Goal: Find specific page/section: Find specific page/section

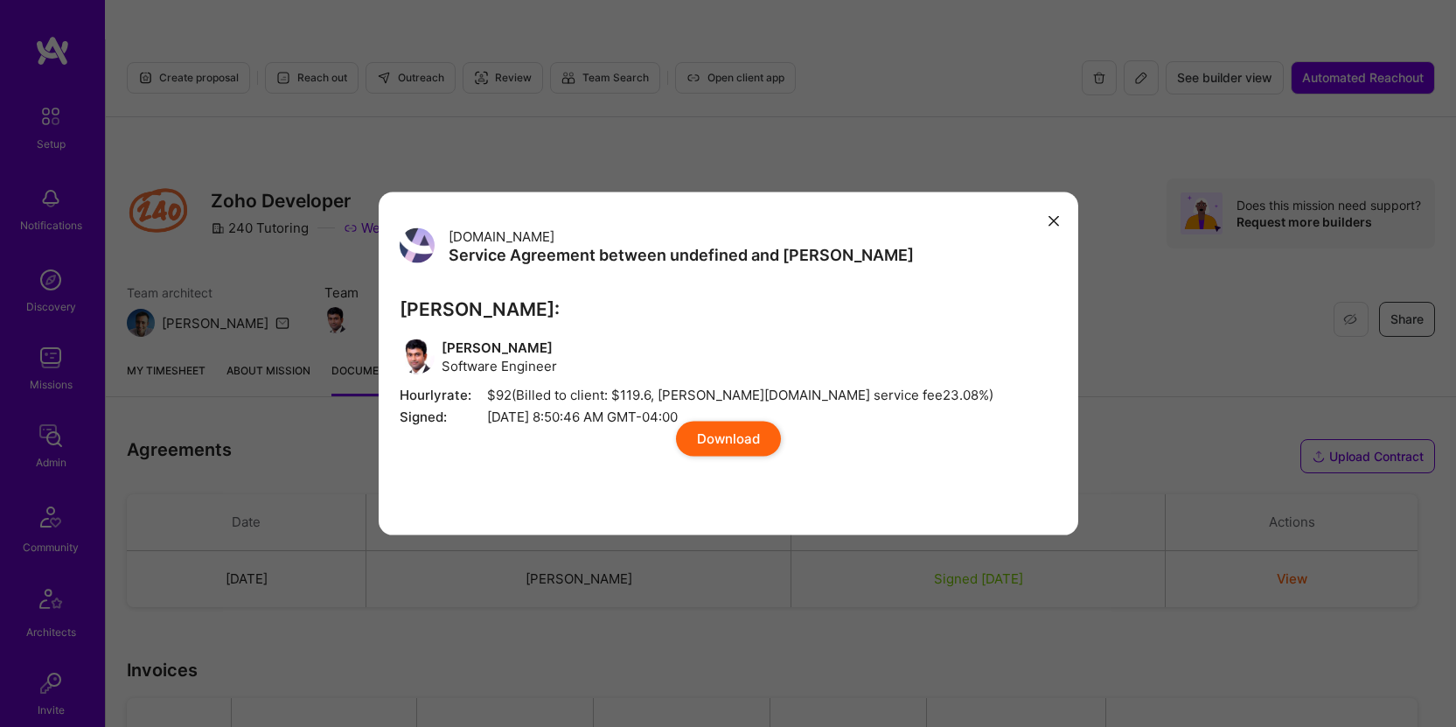
scroll to position [10, 0]
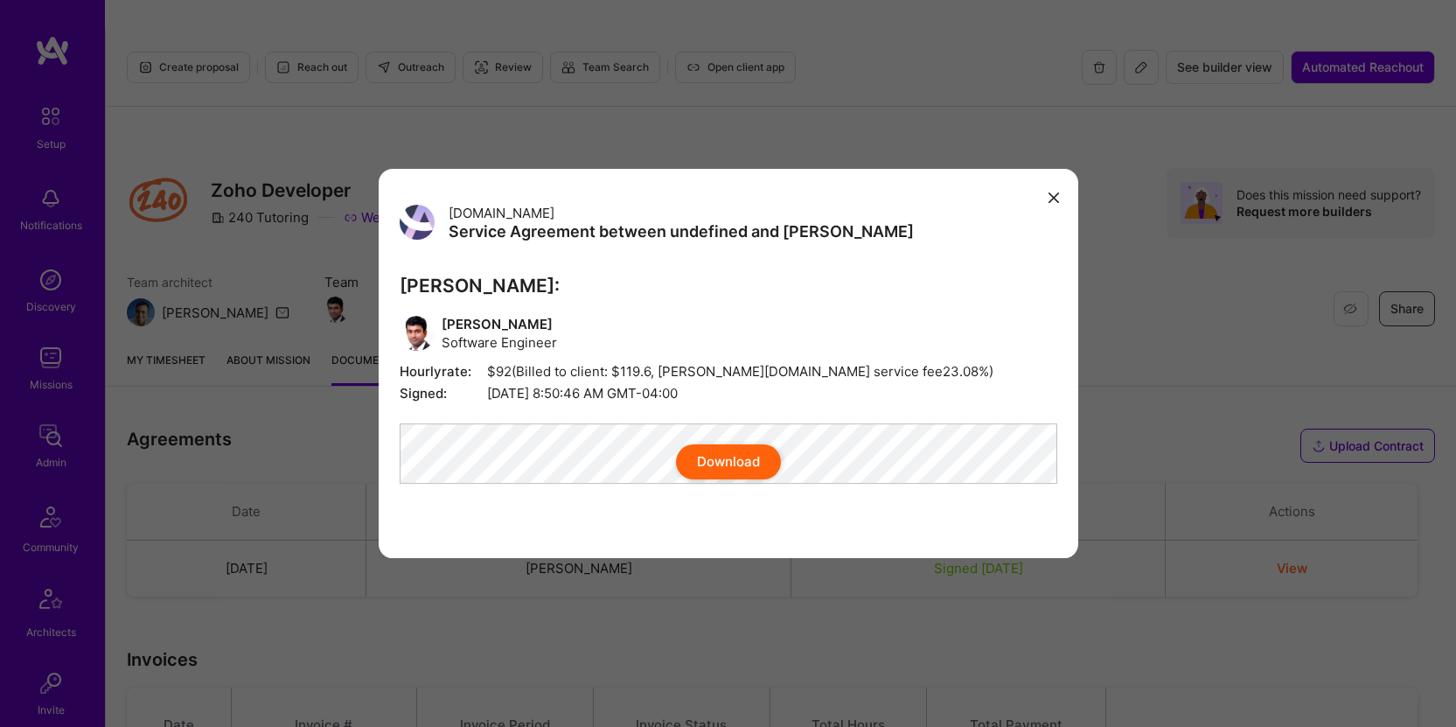
drag, startPoint x: 1058, startPoint y: 178, endPoint x: 820, endPoint y: 169, distance: 238.0
click at [1058, 183] on button "modal" at bounding box center [1053, 197] width 21 height 29
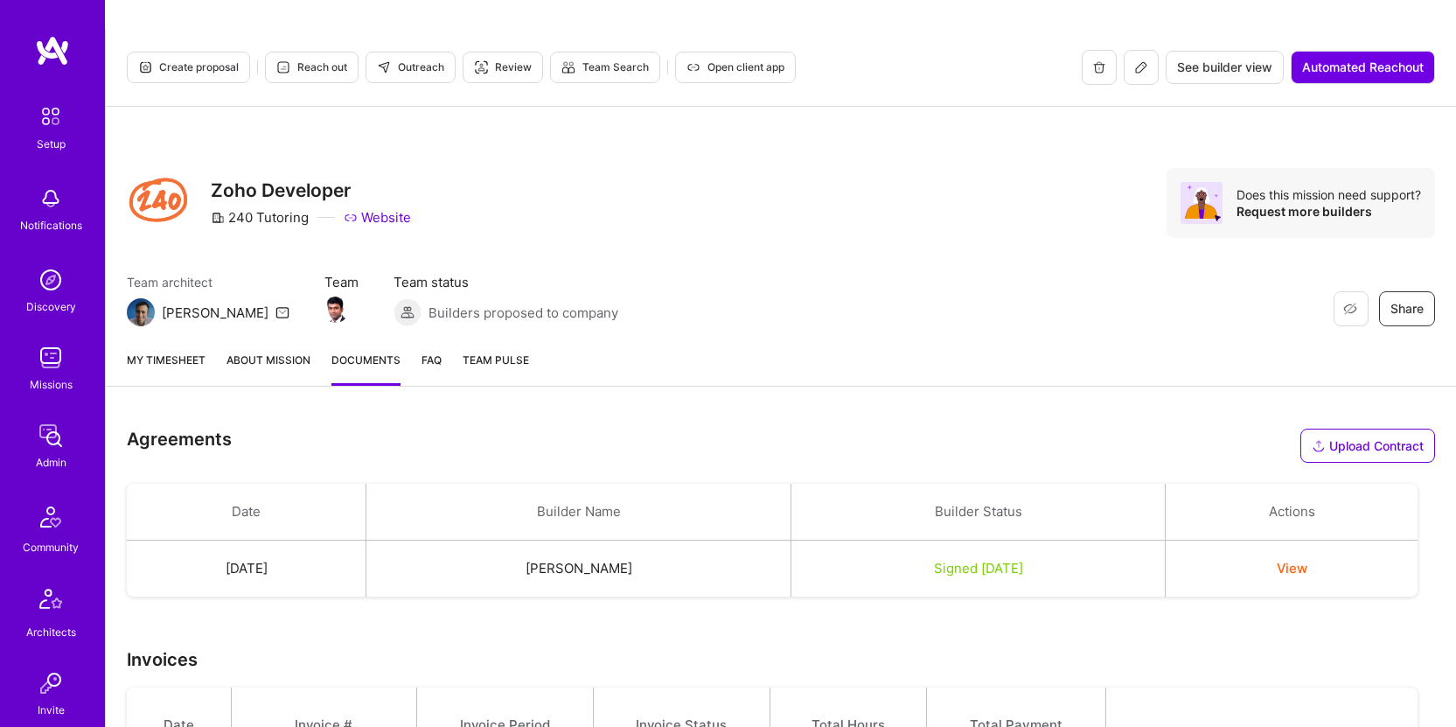
click at [38, 443] on img at bounding box center [50, 435] width 35 height 35
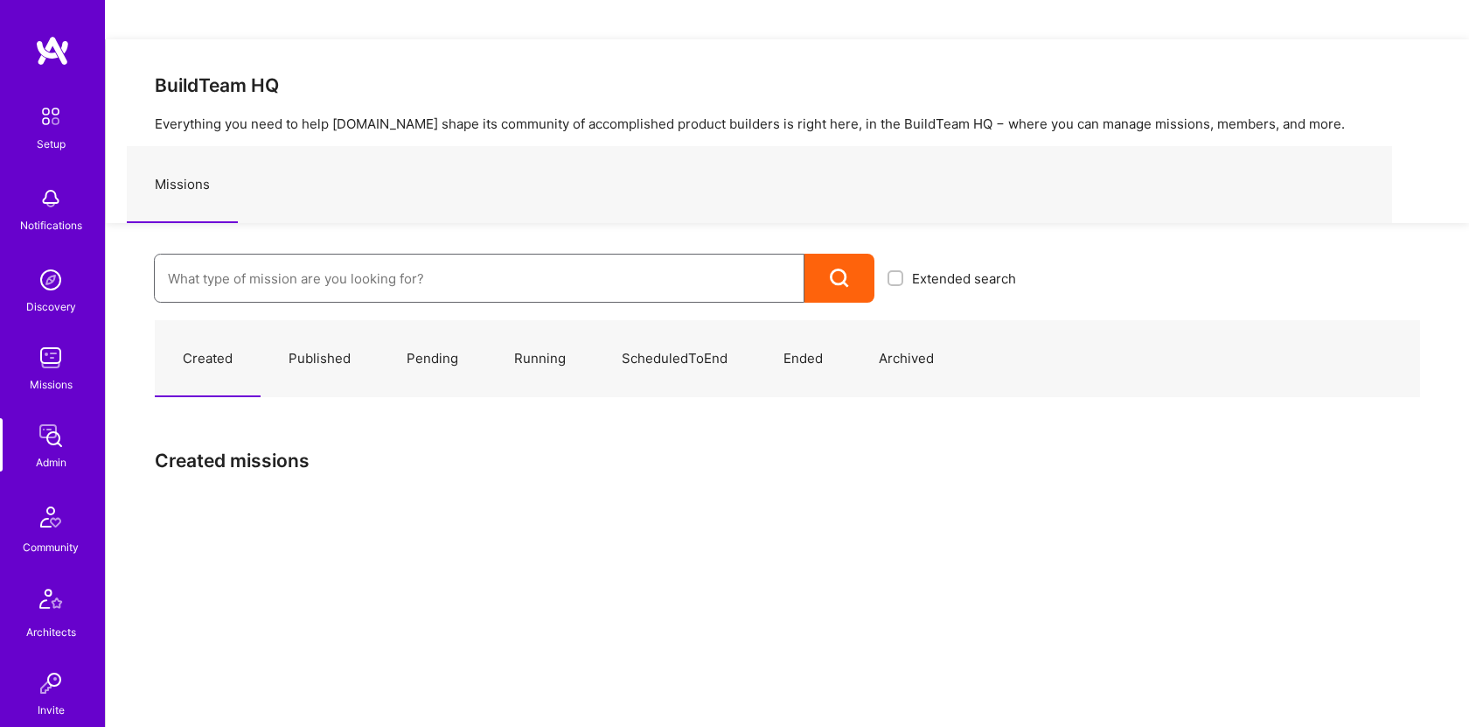
click at [274, 256] on input at bounding box center [479, 278] width 623 height 45
paste input "ADL: Technology Modernization Sprint 1 | Full-Stack Developer"
drag, startPoint x: 600, startPoint y: 235, endPoint x: 418, endPoint y: 249, distance: 182.4
click at [418, 256] on input "ADL: Technology Modernization Sprint 1 | Full-Stack Developer" at bounding box center [479, 278] width 623 height 45
drag, startPoint x: 568, startPoint y: 241, endPoint x: 412, endPoint y: 240, distance: 156.5
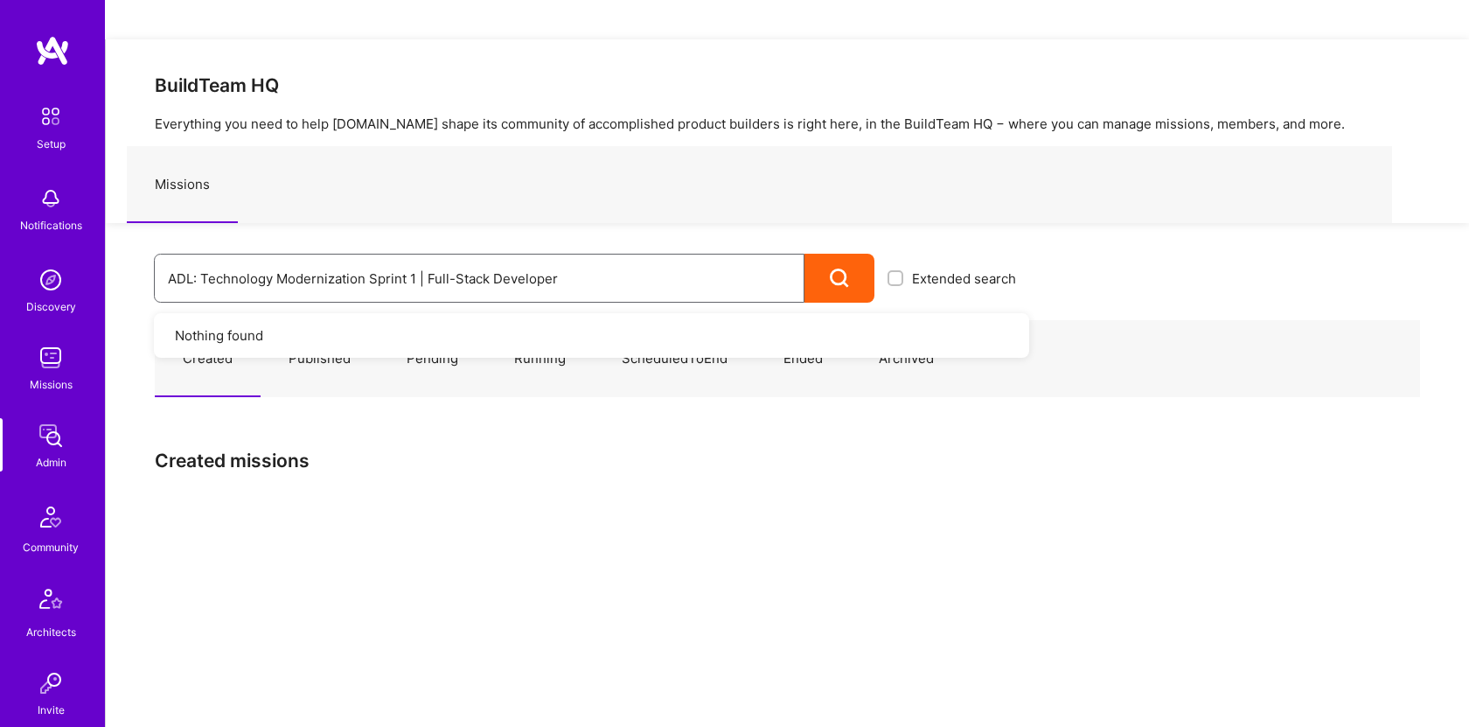
click at [412, 256] on input "ADL: Technology Modernization Sprint 1 | Full-Stack Developer" at bounding box center [479, 278] width 623 height 45
type input "ADL: Technology Modernization Sprint"
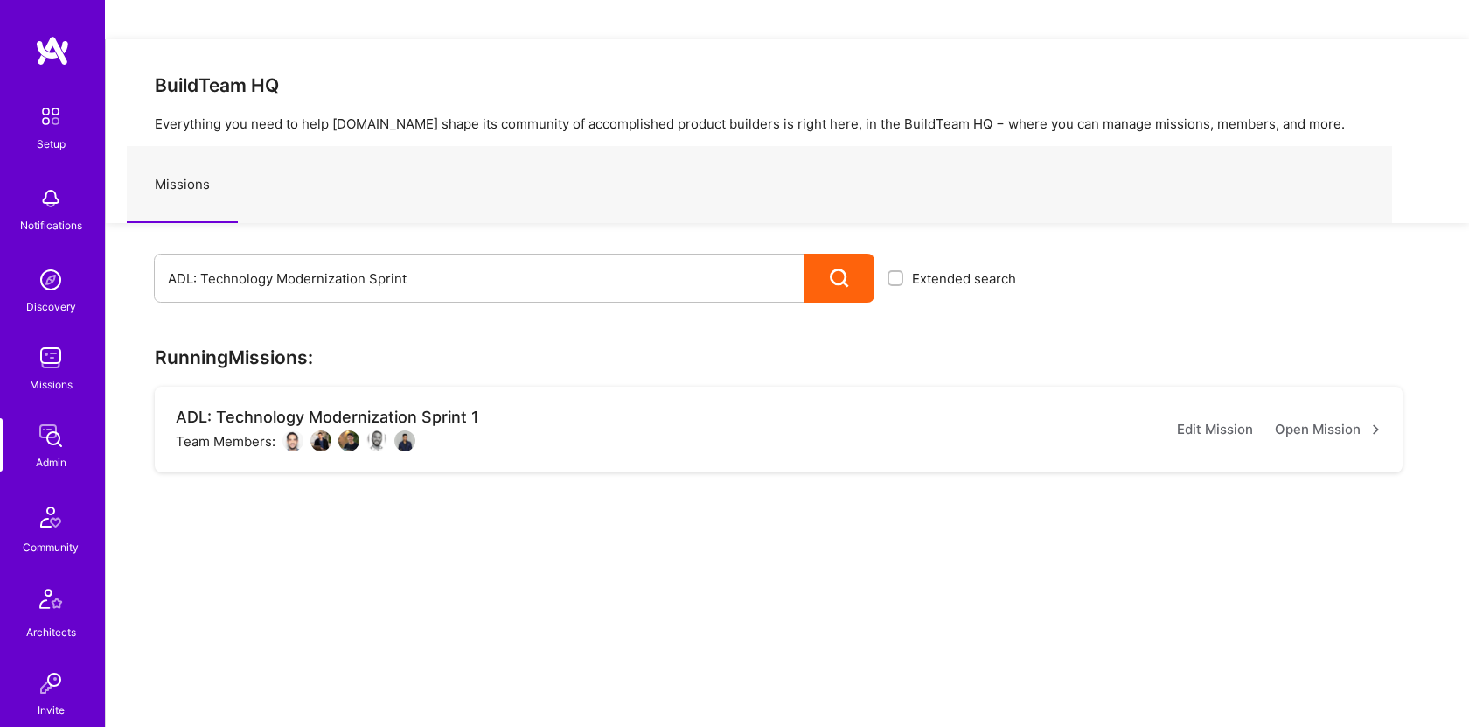
click at [435, 408] on div "ADL: Technology Modernization Sprint 1 Team Members:" at bounding box center [327, 430] width 303 height 44
click at [436, 408] on div "ADL: Technology Modernization Sprint 1" at bounding box center [327, 417] width 303 height 19
click at [1358, 419] on link "Open Mission" at bounding box center [1328, 429] width 107 height 21
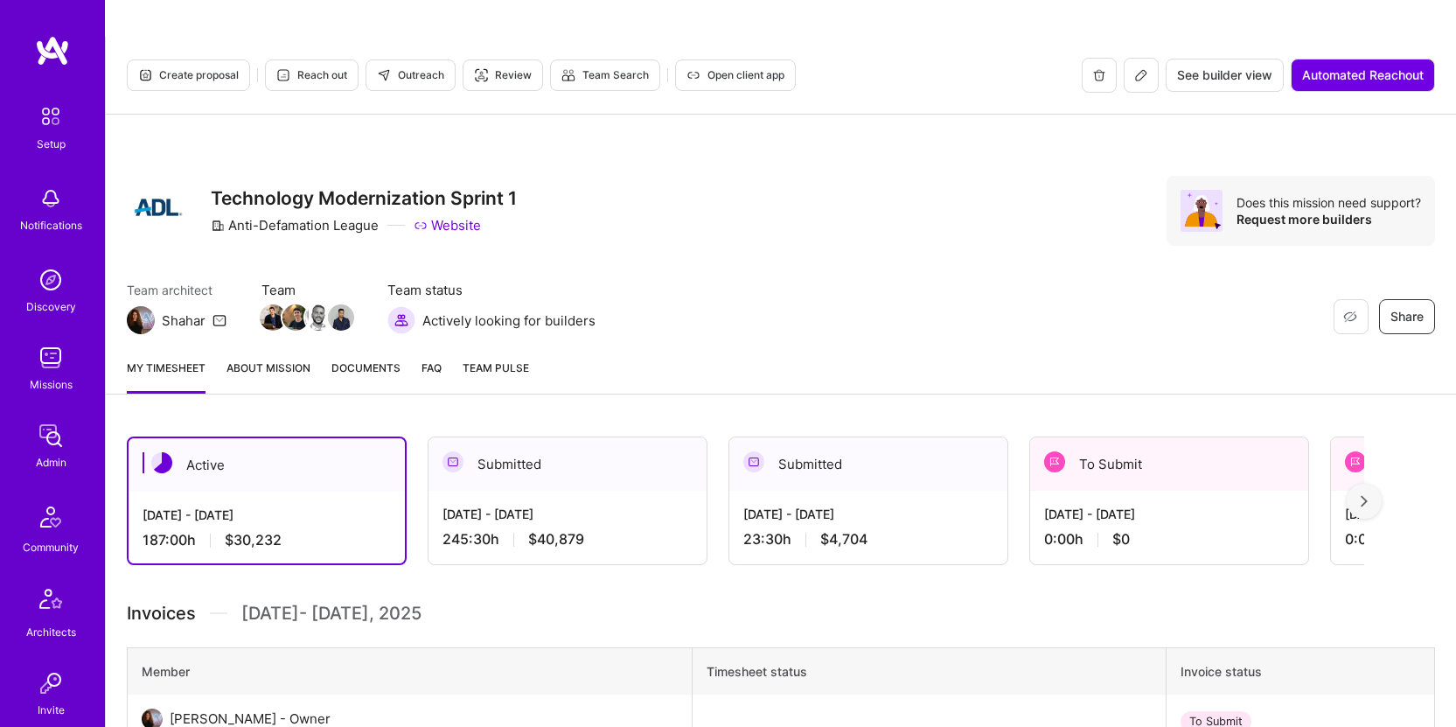
scroll to position [3, 0]
click at [411, 344] on div "My timesheet About Mission Documents FAQ Team Pulse" at bounding box center [781, 369] width 1350 height 50
click at [400, 344] on div "My timesheet About Mission Documents FAQ Team Pulse" at bounding box center [781, 369] width 1350 height 50
click at [389, 358] on span "Documents" at bounding box center [365, 367] width 69 height 18
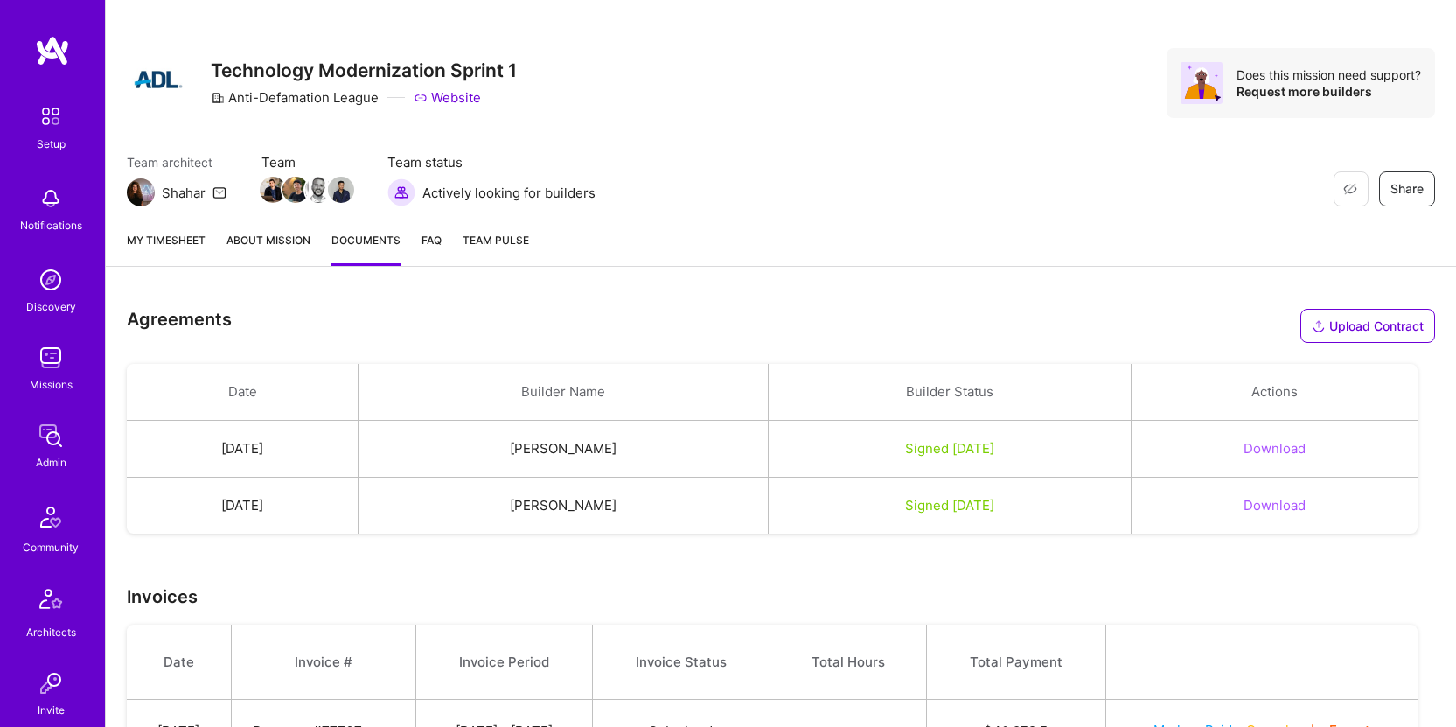
scroll to position [185, 0]
